Goal: Information Seeking & Learning: Learn about a topic

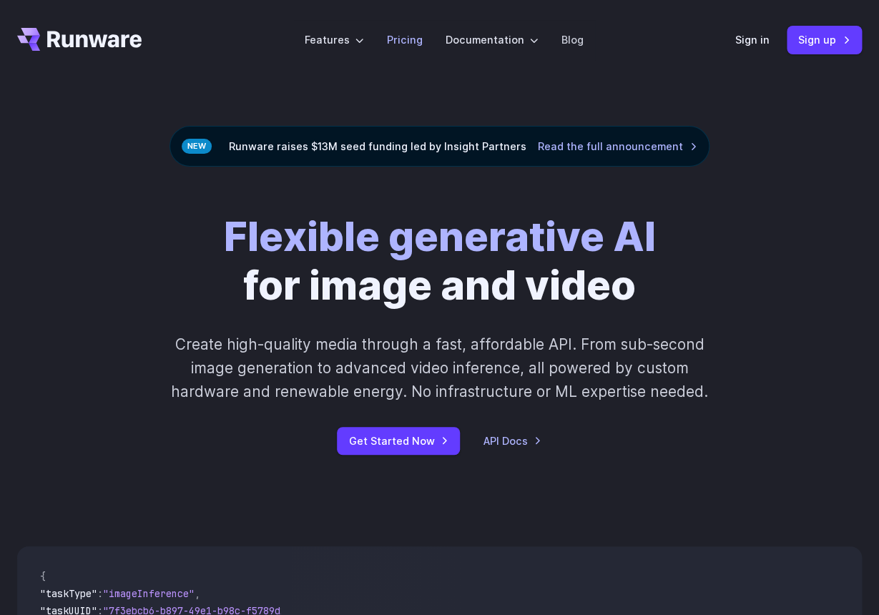
click at [396, 44] on link "Pricing" at bounding box center [405, 39] width 36 height 16
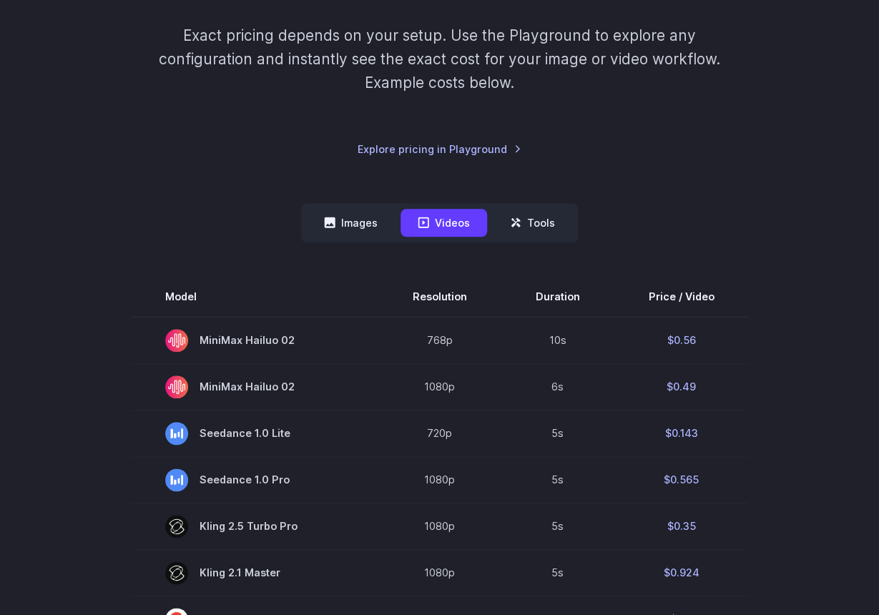
scroll to position [231, 0]
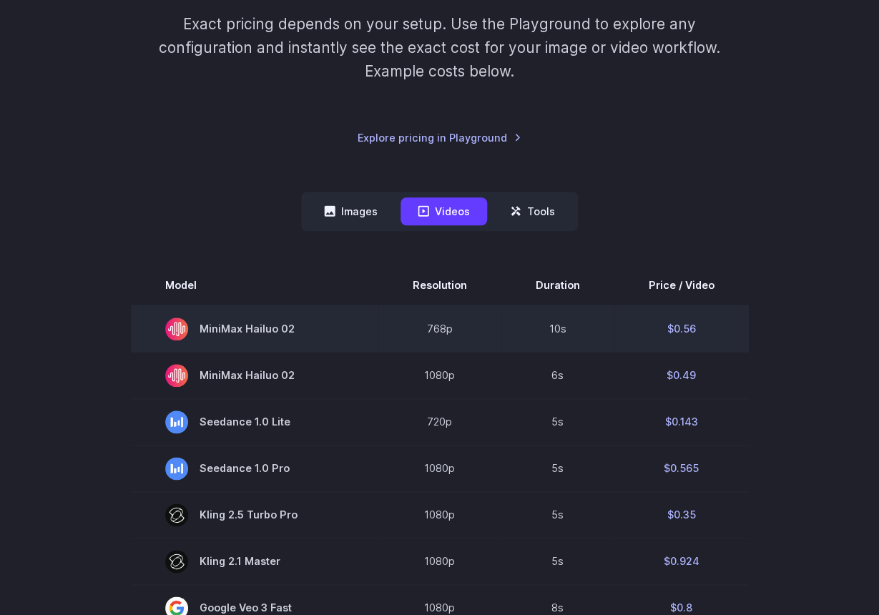
click at [267, 327] on span "MiniMax Hailuo 02" at bounding box center [254, 329] width 179 height 23
click at [184, 331] on icon at bounding box center [176, 329] width 17 height 14
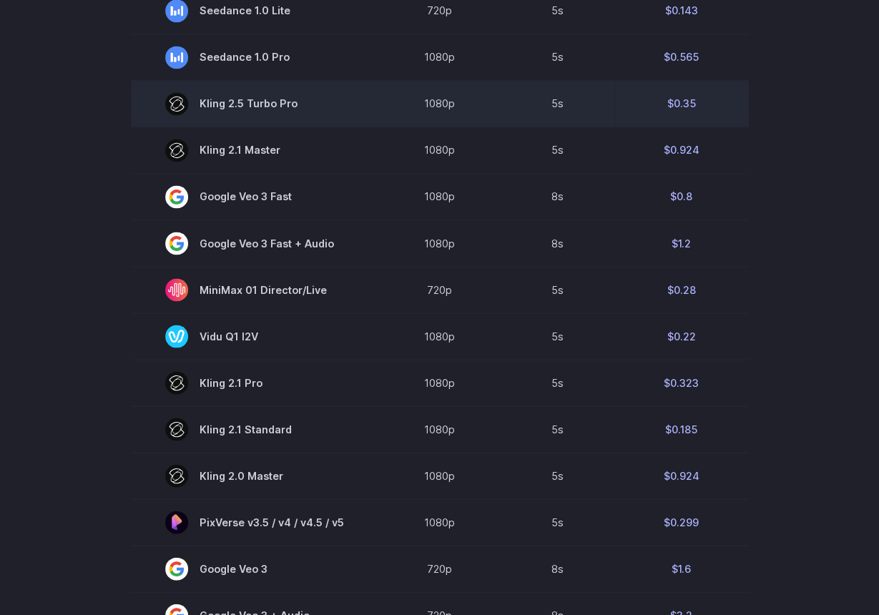
scroll to position [1062, 0]
